Goal: Transaction & Acquisition: Purchase product/service

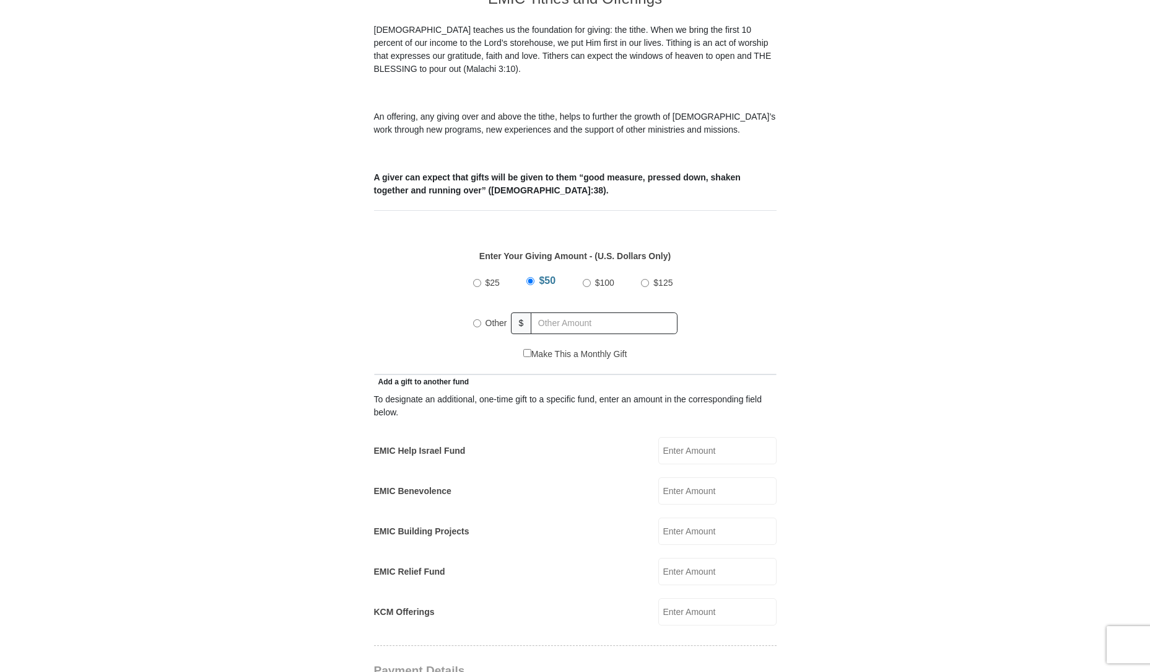
scroll to position [372, 0]
click at [706, 436] on input "EMIC Help Israel Fund" at bounding box center [718, 449] width 118 height 27
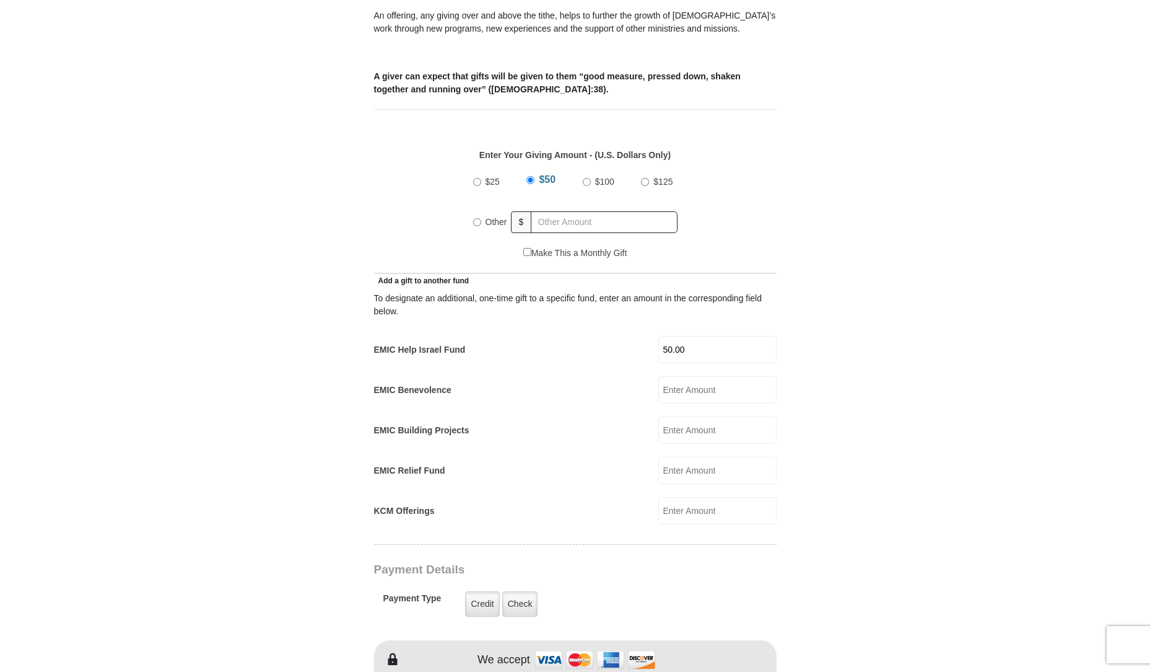
scroll to position [496, 0]
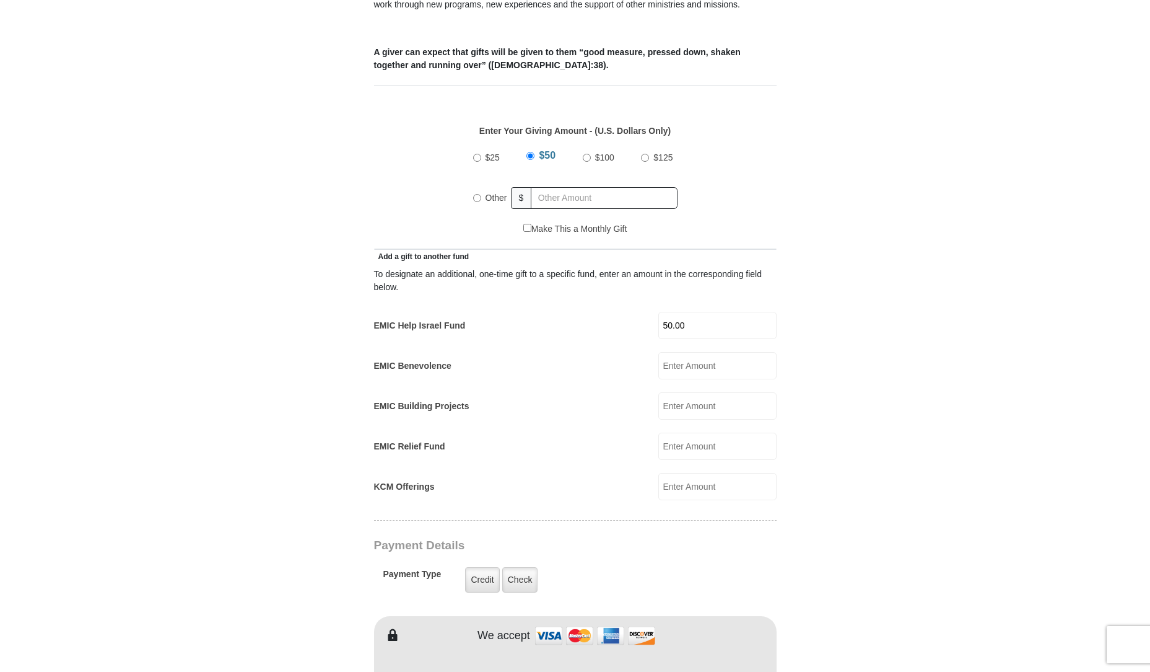
type input "50.00"
click at [528, 152] on input "$50" at bounding box center [531, 156] width 8 height 8
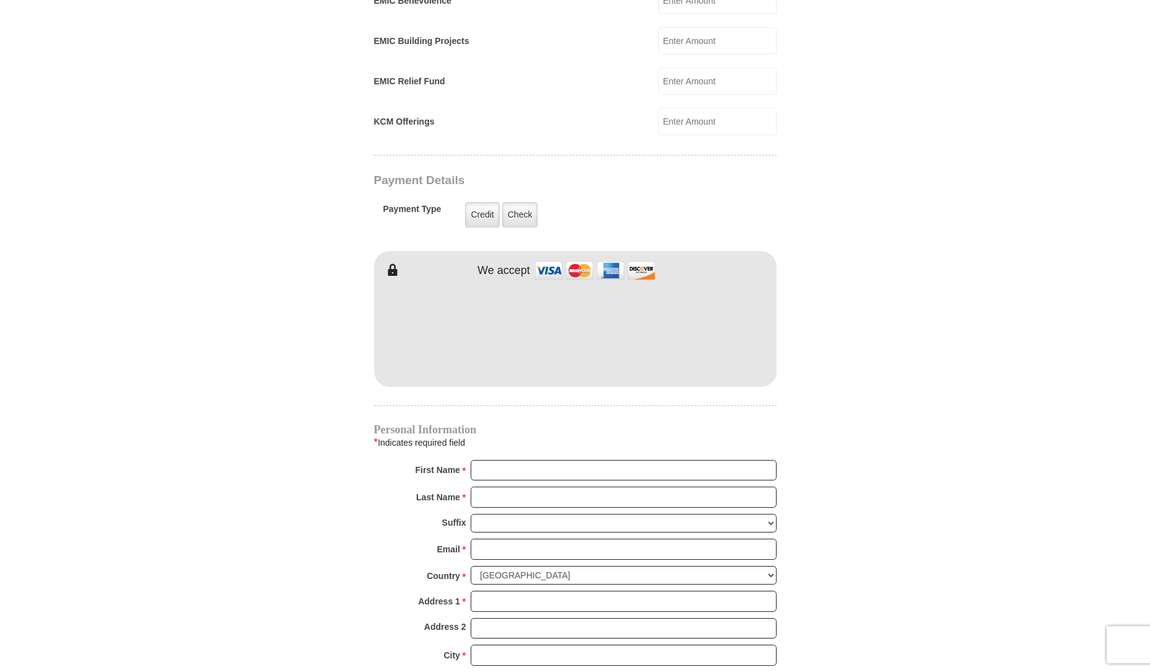
scroll to position [867, 0]
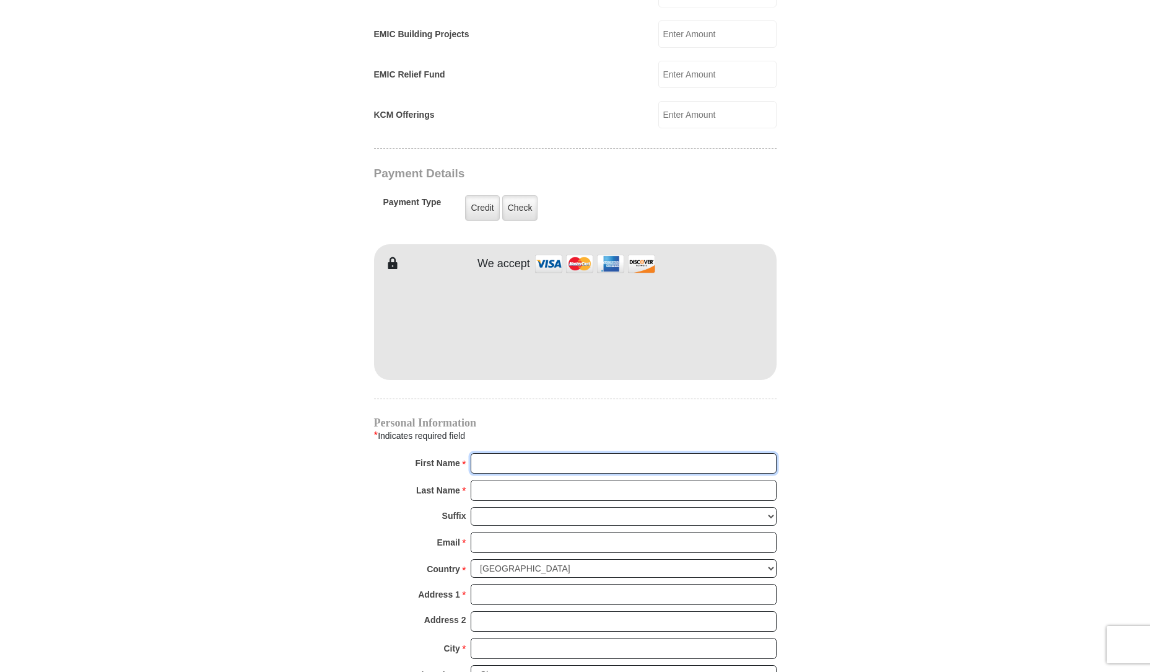
click at [486, 453] on input "First Name *" at bounding box center [624, 463] width 306 height 21
type input "Wendell"
type input "West"
type input "wildwwwest@aol.com"
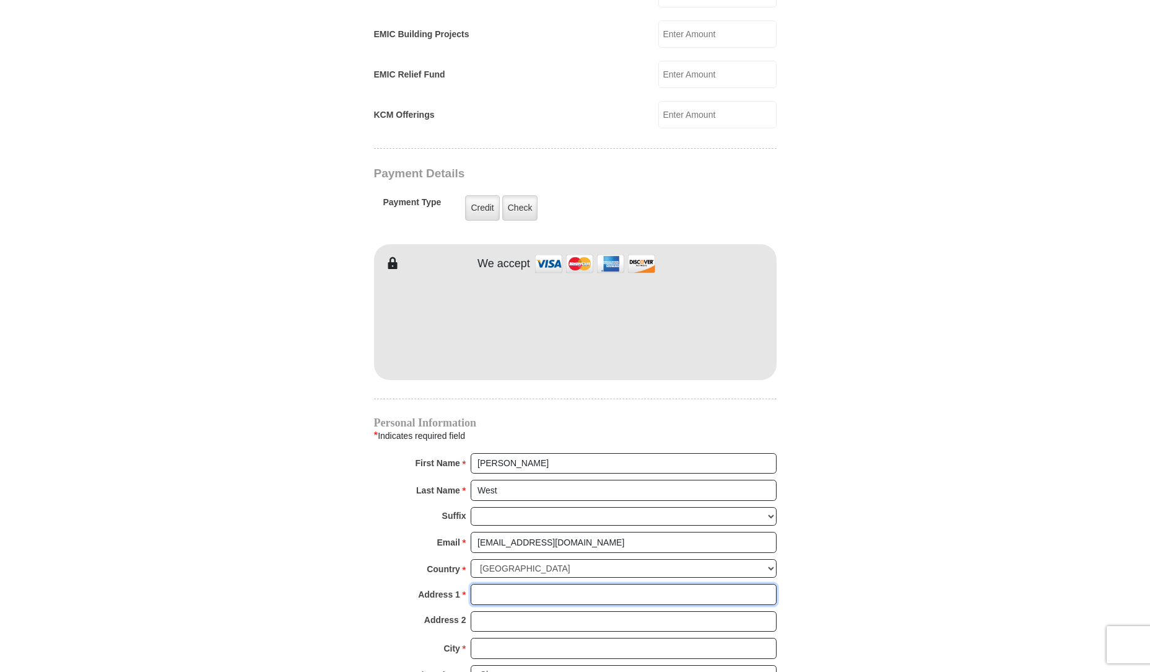
type input "9926 cypress ave"
type input "Fontana"
select select "CA"
type input "92335"
type input "8177572296"
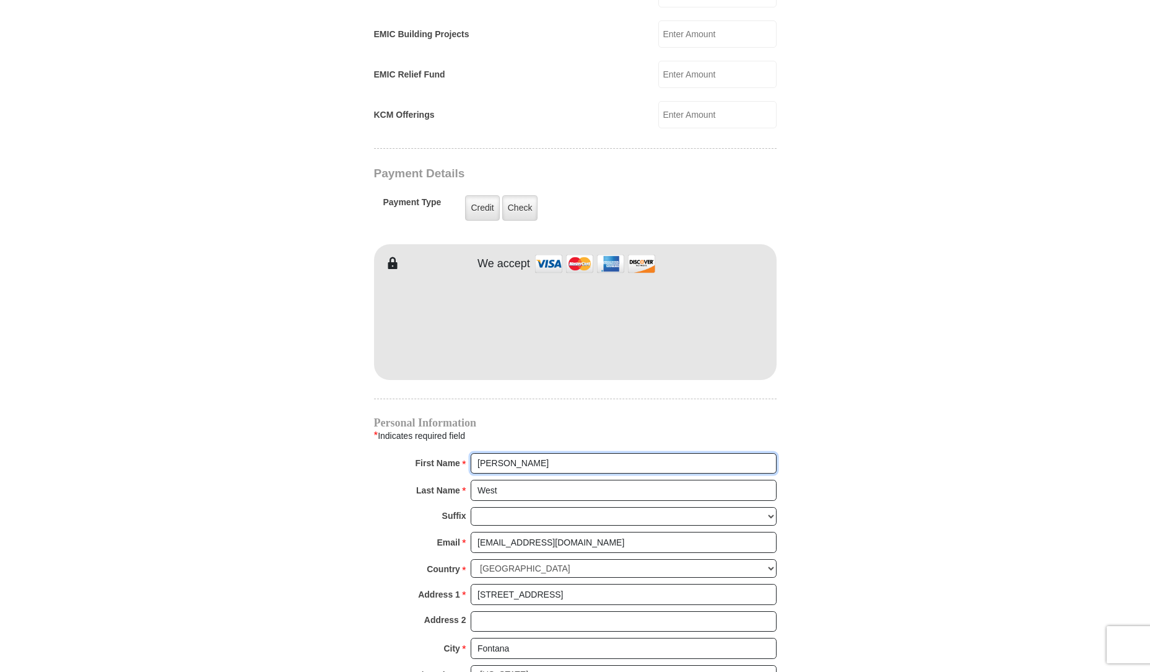
radio input "true"
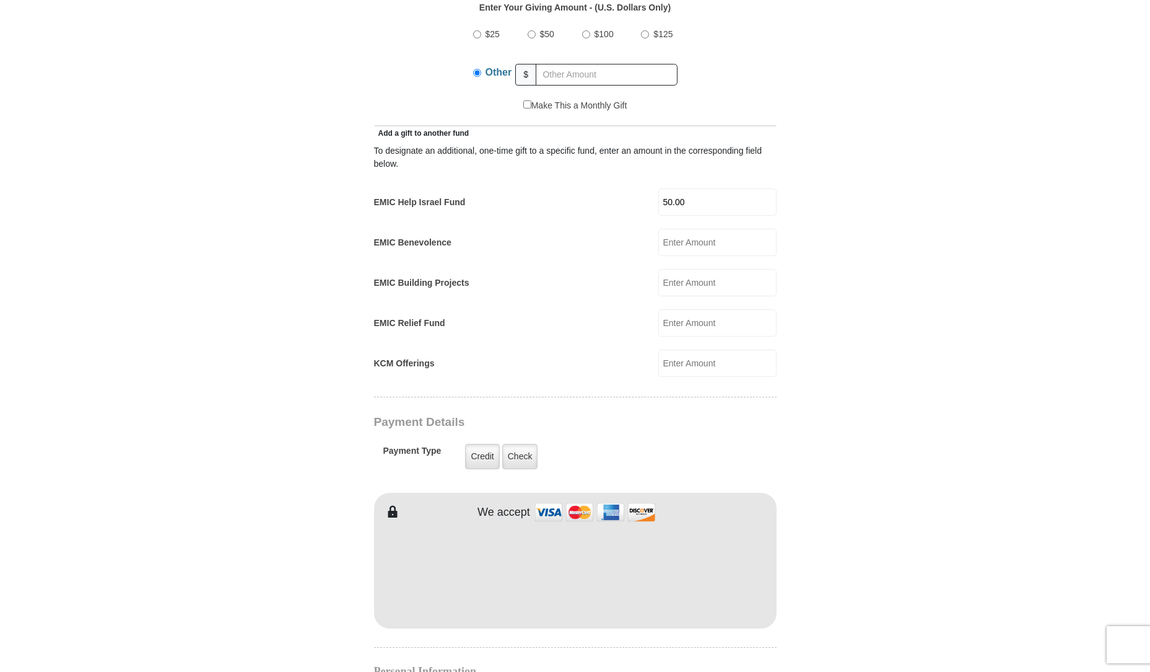
scroll to position [610, 0]
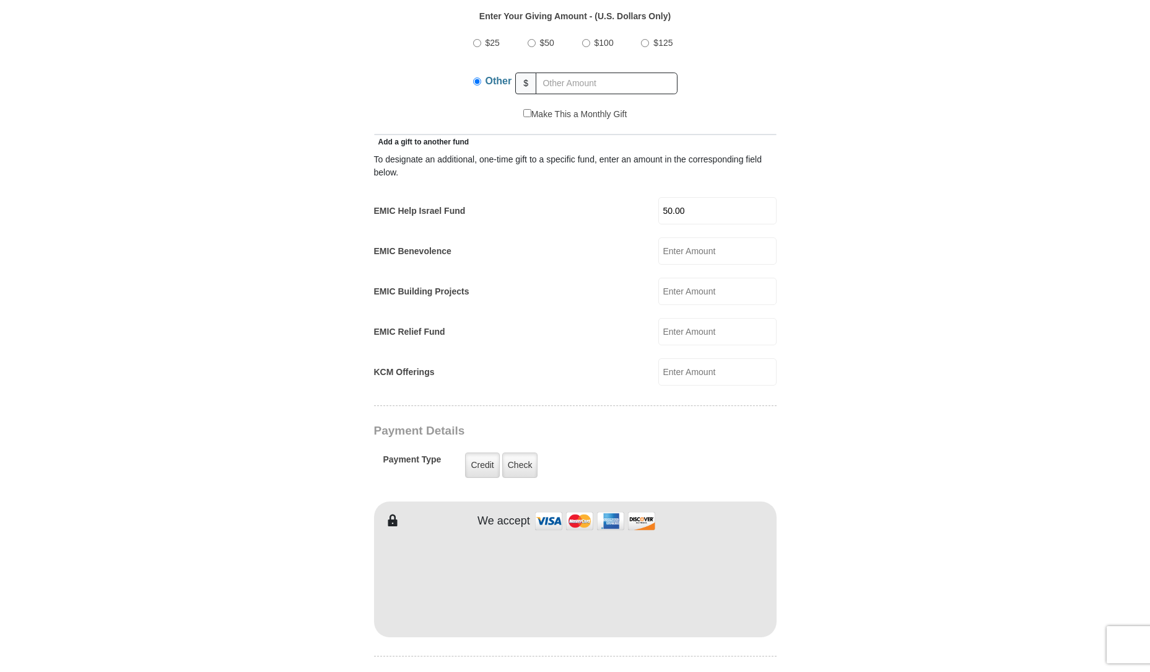
click at [529, 39] on input "$50" at bounding box center [532, 43] width 8 height 8
radio input "true"
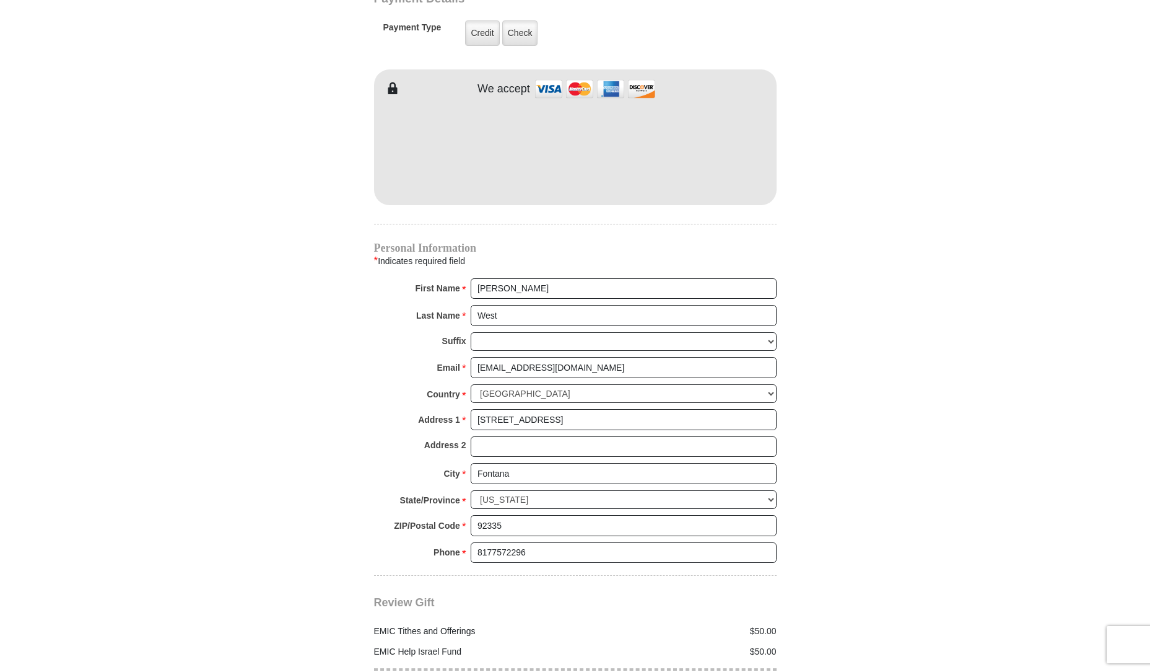
scroll to position [1106, 0]
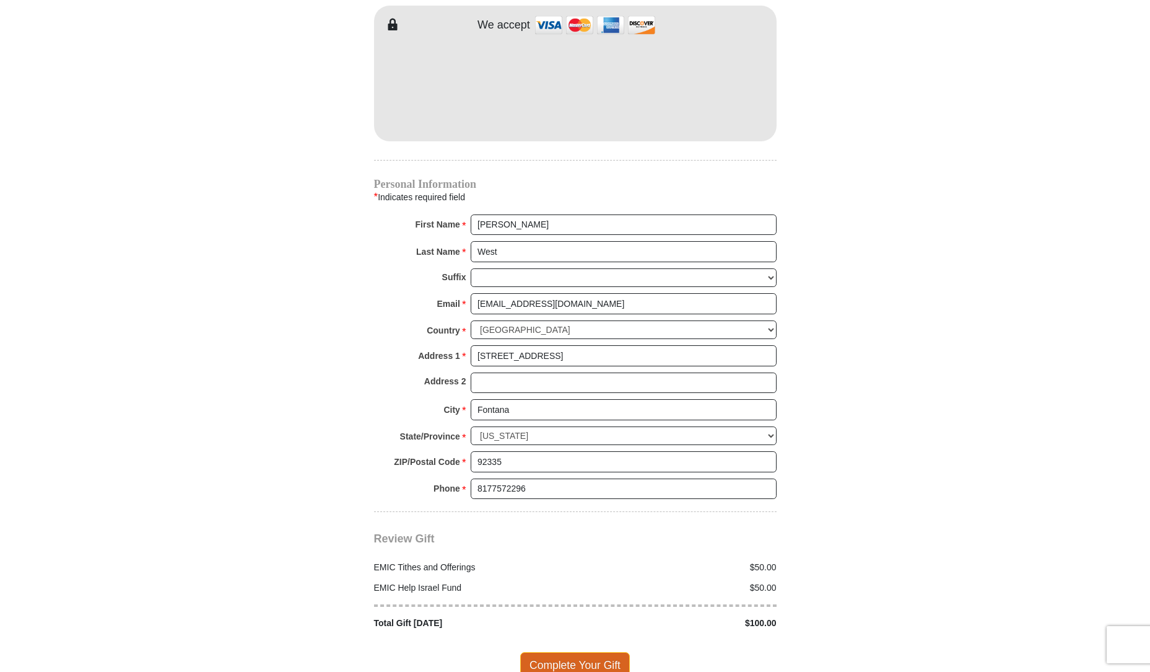
click at [569, 652] on span "Complete Your Gift" at bounding box center [575, 665] width 110 height 26
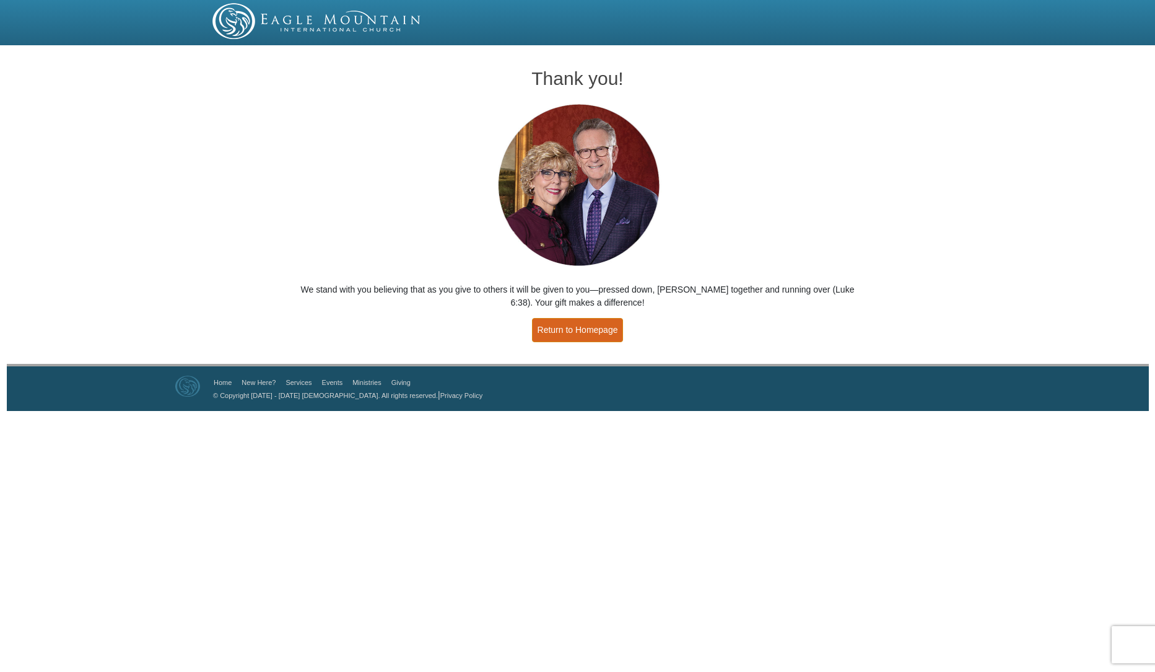
click at [571, 333] on link "Return to Homepage" at bounding box center [578, 330] width 92 height 24
